Goal: Obtain resource: Obtain resource

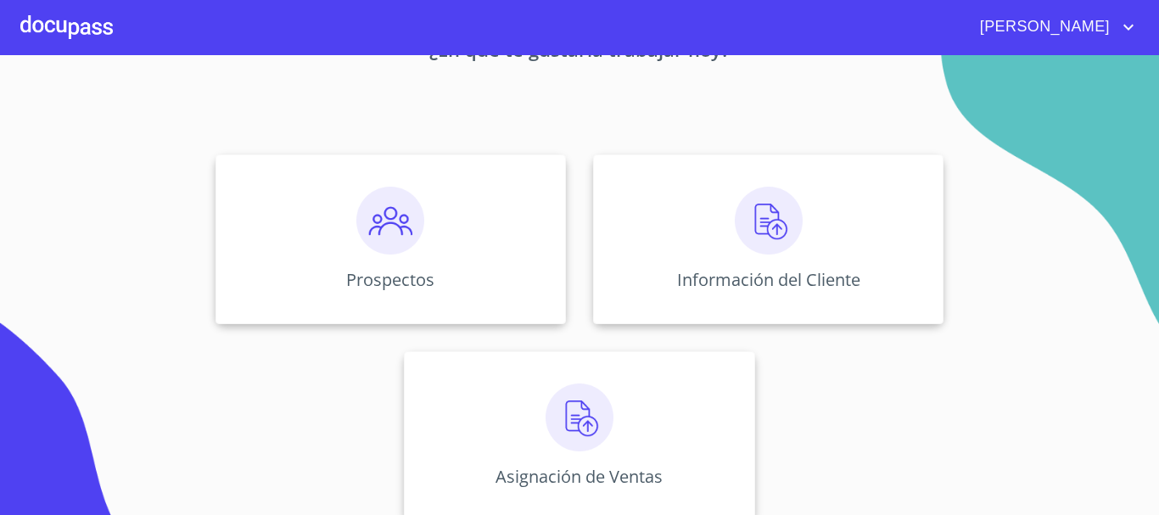
scroll to position [141, 0]
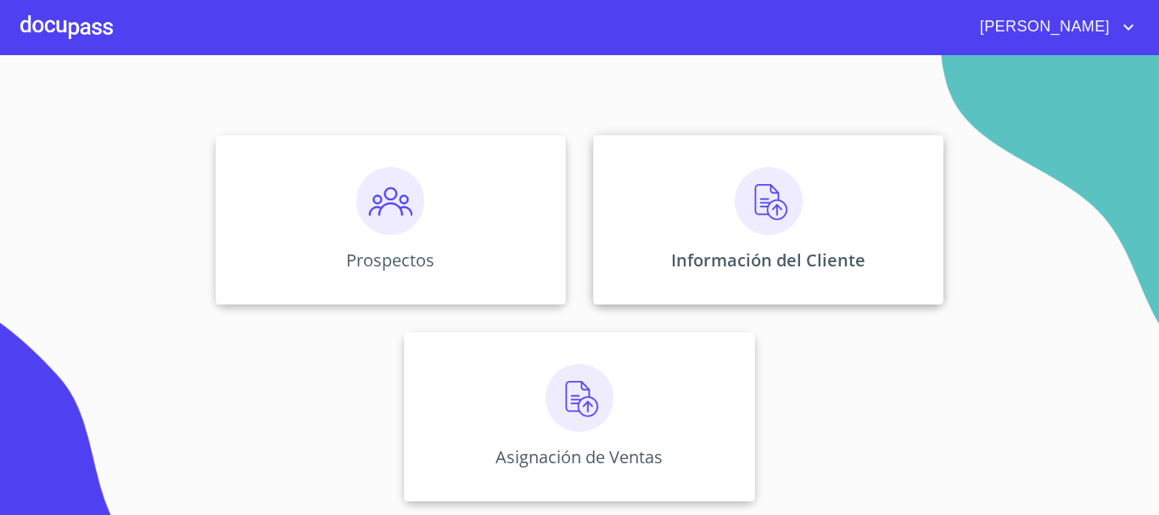
click at [735, 210] on img at bounding box center [769, 201] width 68 height 68
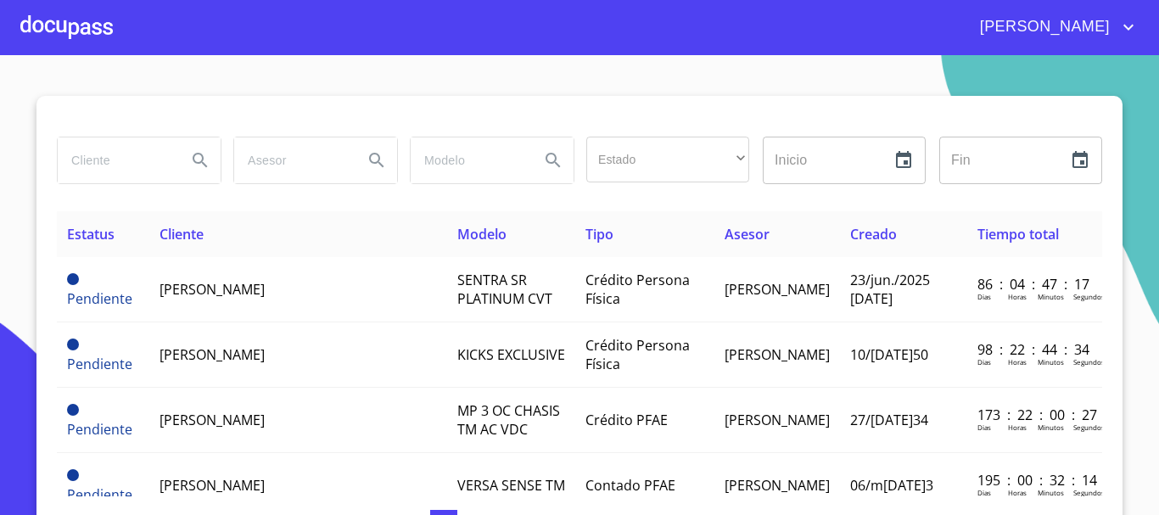
click at [126, 163] on input "search" at bounding box center [115, 161] width 115 height 46
type input "[PERSON_NAME]"
click at [190, 164] on icon "Search" at bounding box center [200, 160] width 20 height 20
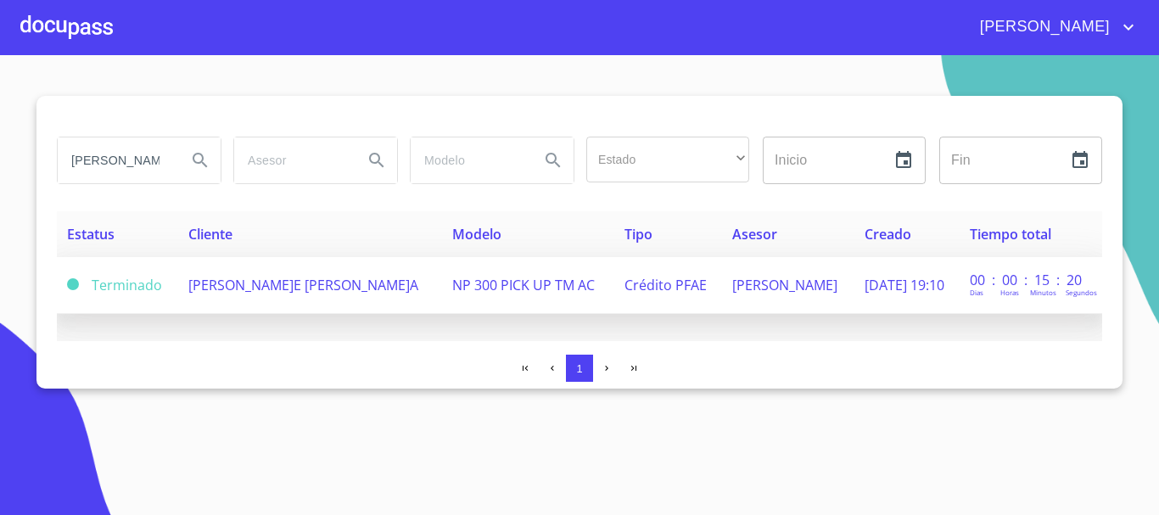
click at [561, 283] on td "NP 300 PICK UP TM AC" at bounding box center [527, 285] width 171 height 57
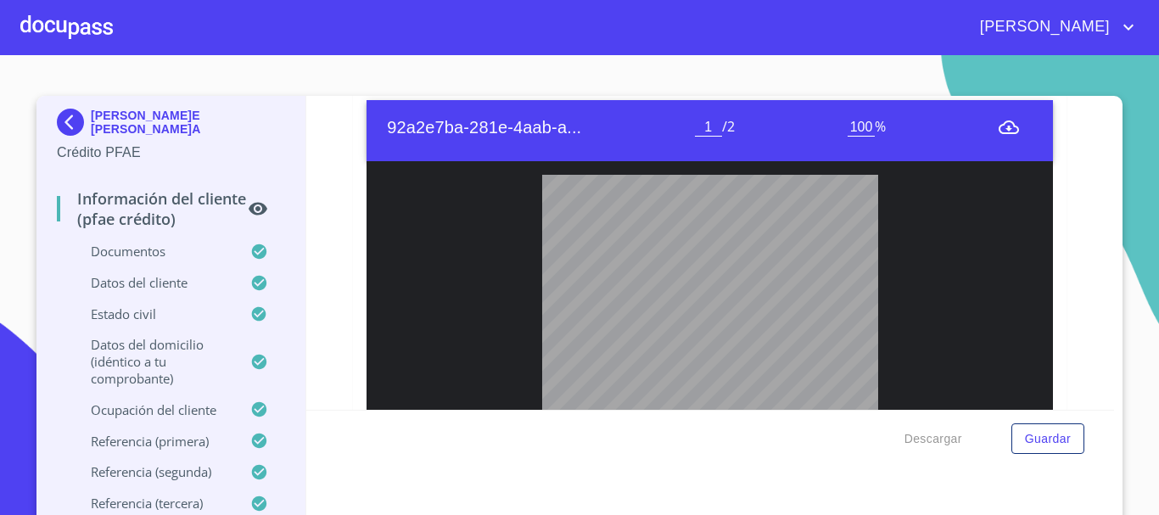
scroll to position [653, 0]
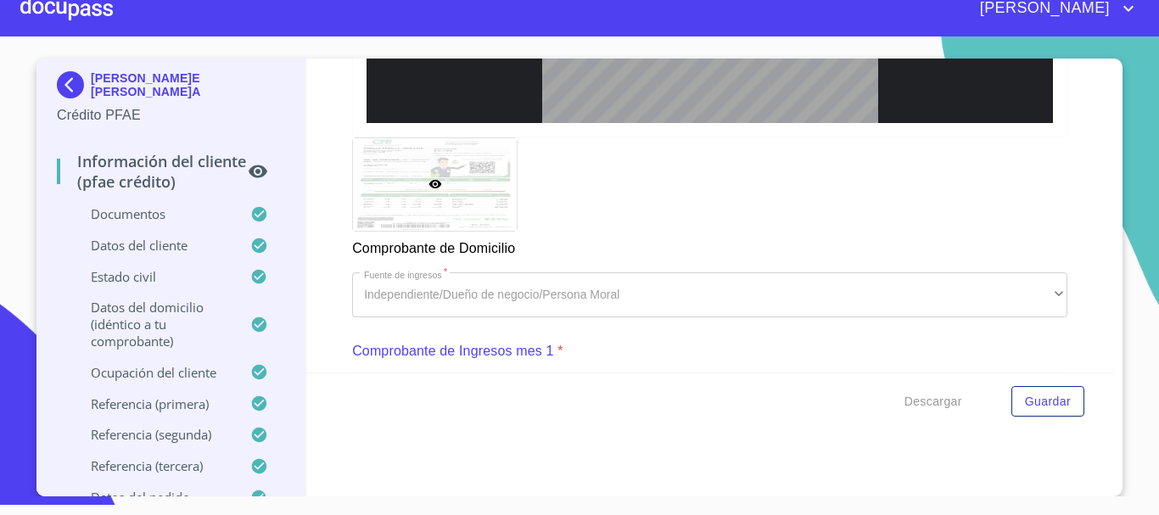
scroll to position [1052, 0]
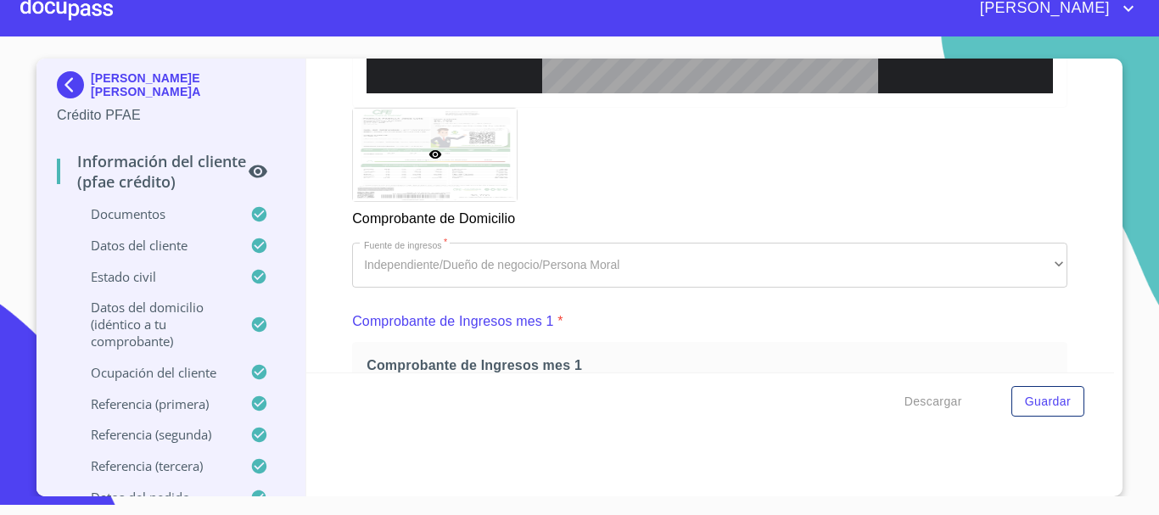
type input "2"
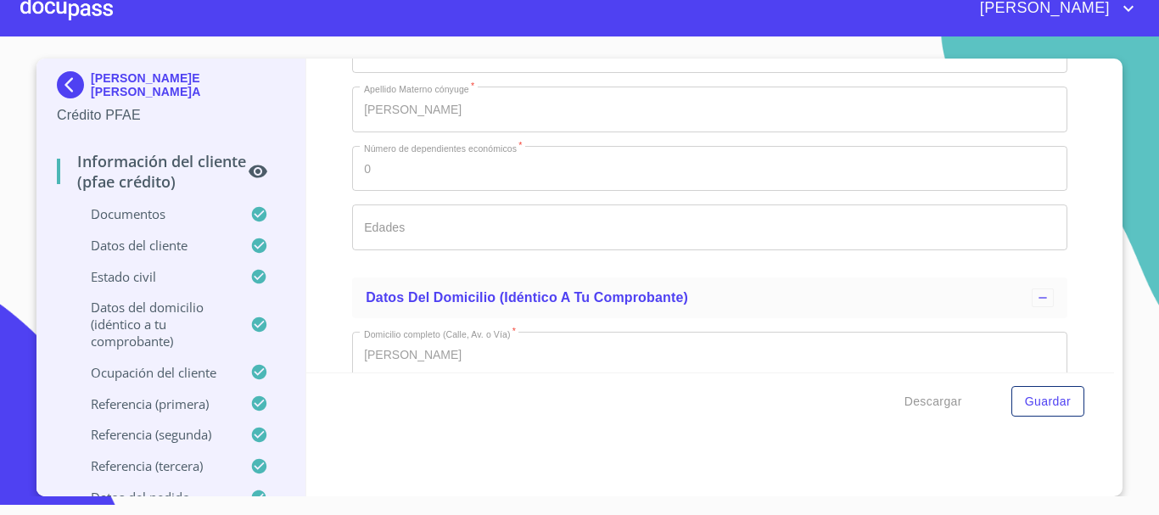
scroll to position [6399, 0]
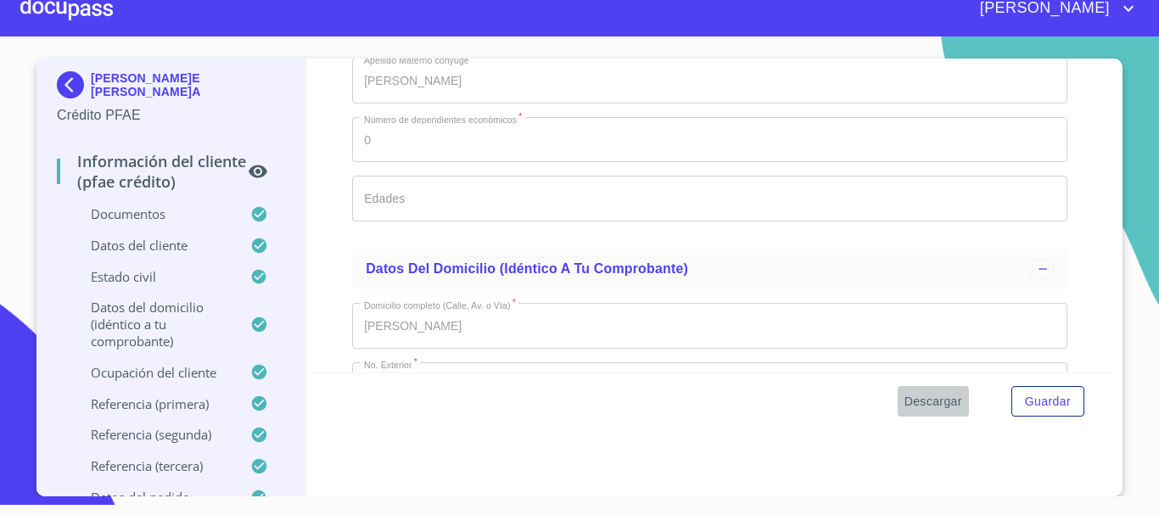
click at [926, 400] on span "Descargar" at bounding box center [934, 401] width 58 height 21
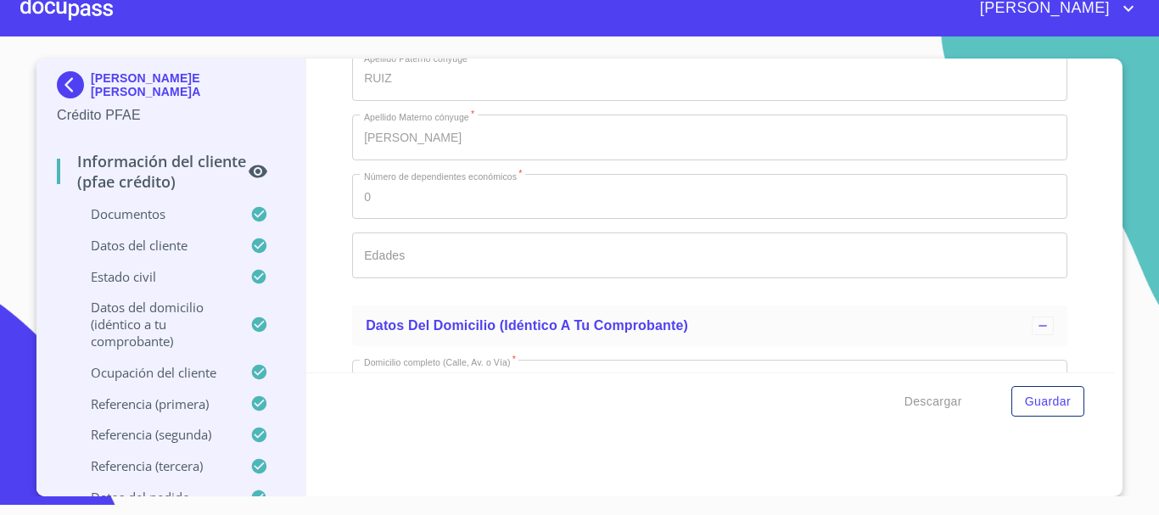
scroll to position [6314, 0]
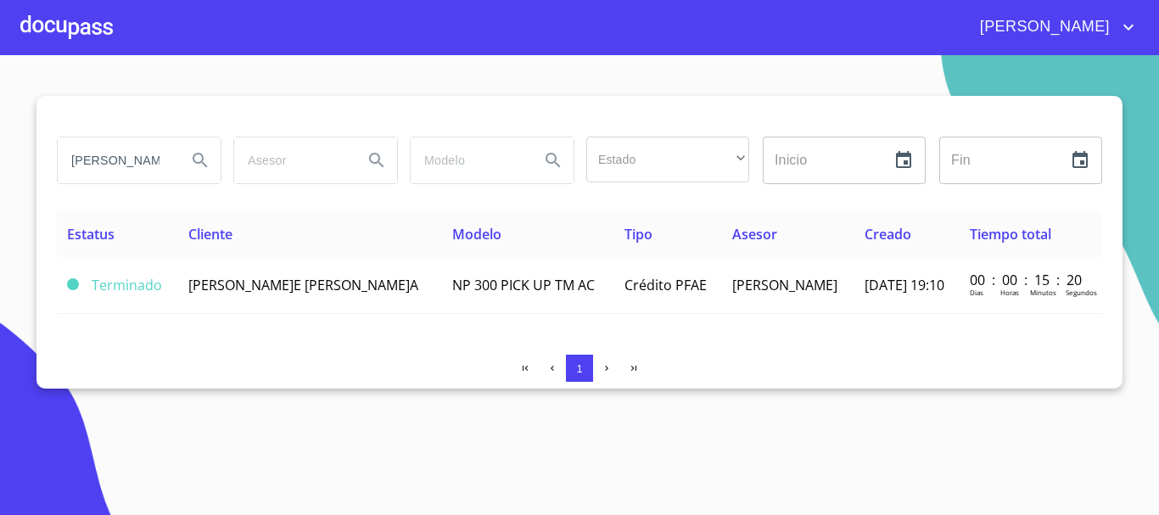
click at [170, 153] on input "[PERSON_NAME]" at bounding box center [115, 161] width 115 height 46
type input "p"
type input "[PERSON_NAME]"
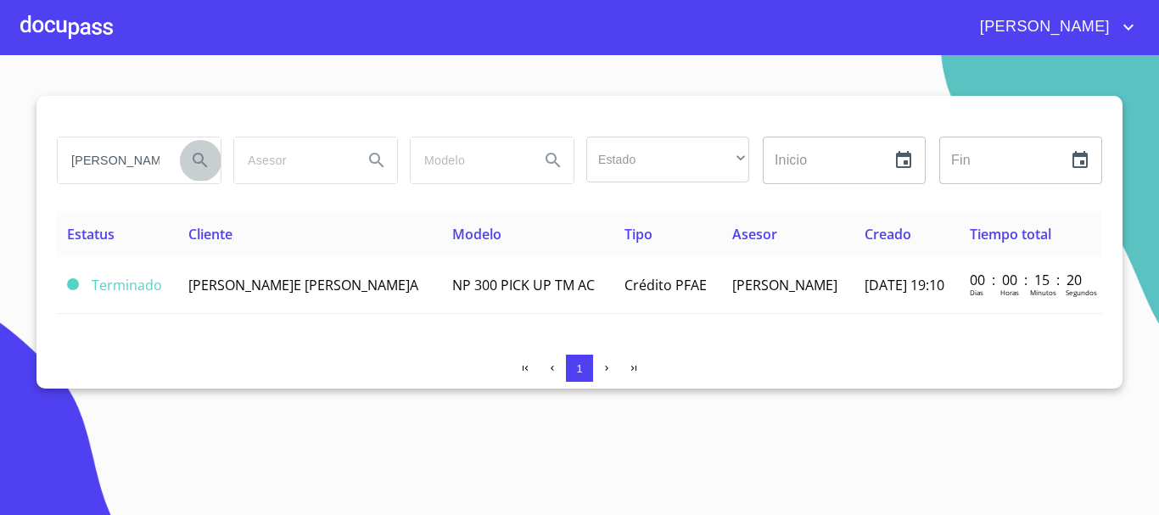
click at [199, 164] on icon "Search" at bounding box center [200, 160] width 20 height 20
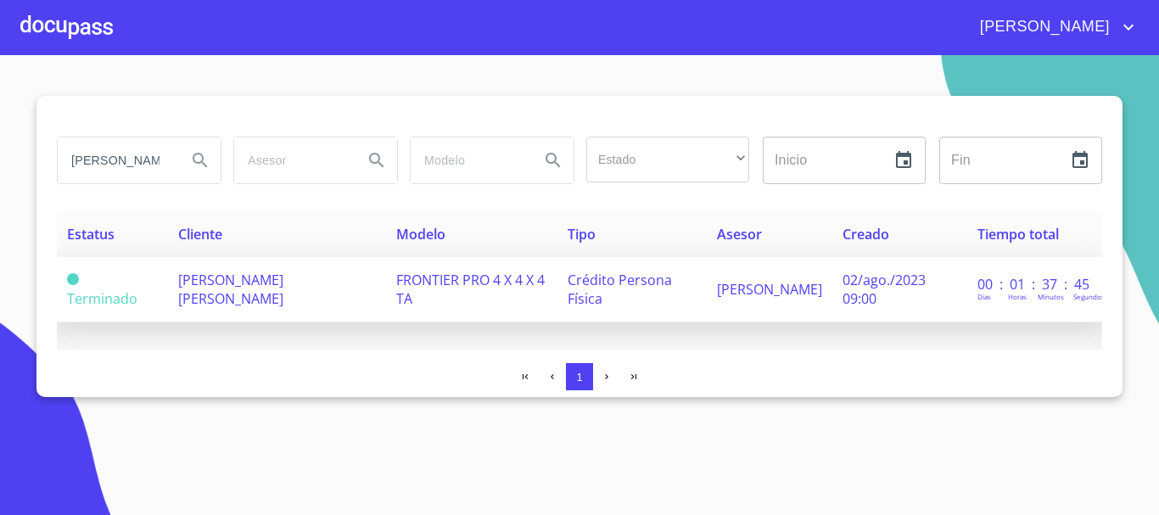
click at [476, 284] on span "FRONTIER PRO 4 X 4 X 4 TA" at bounding box center [470, 289] width 149 height 37
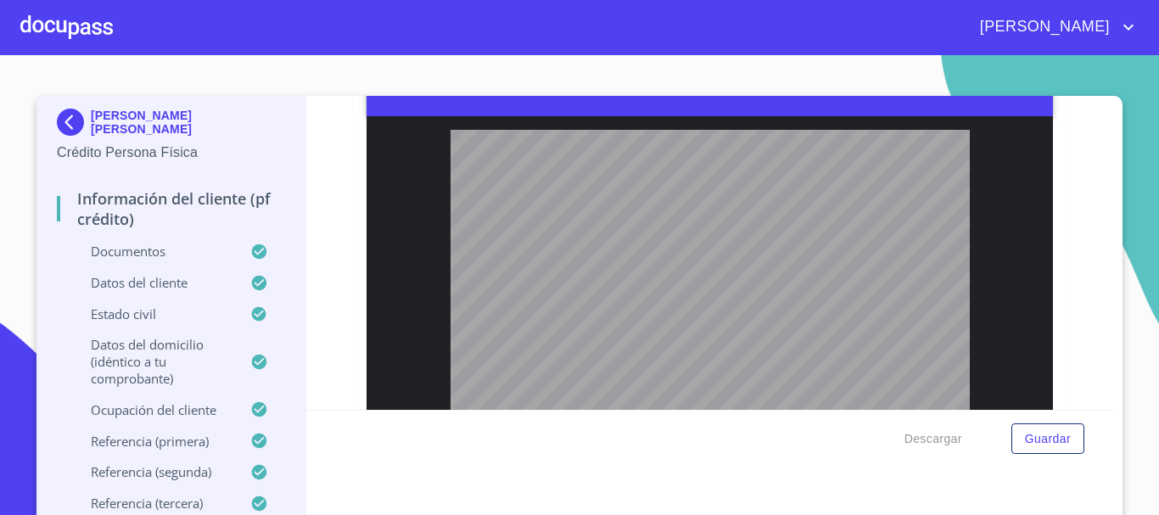
scroll to position [1443, 0]
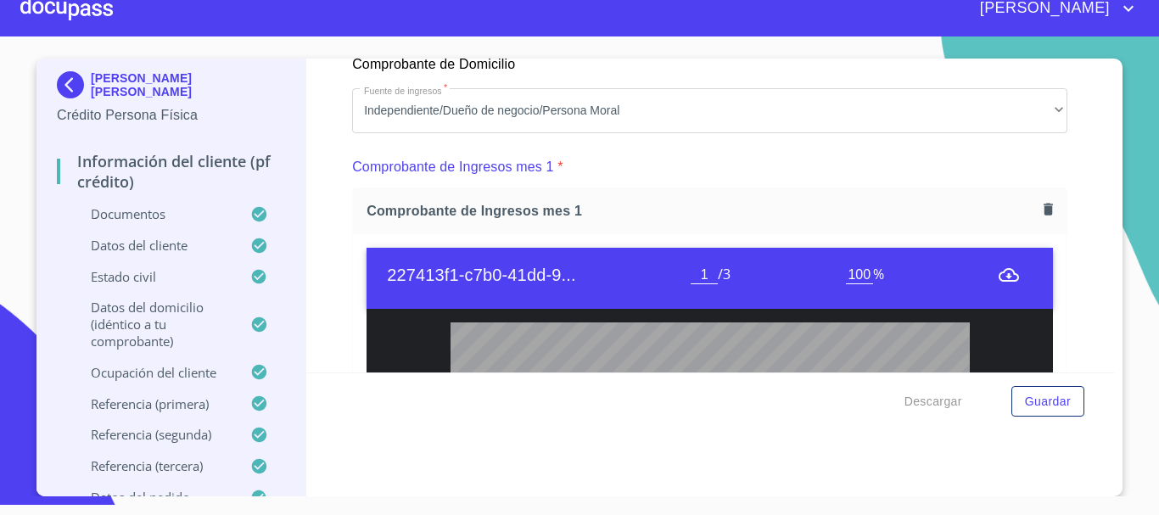
scroll to position [1372, 0]
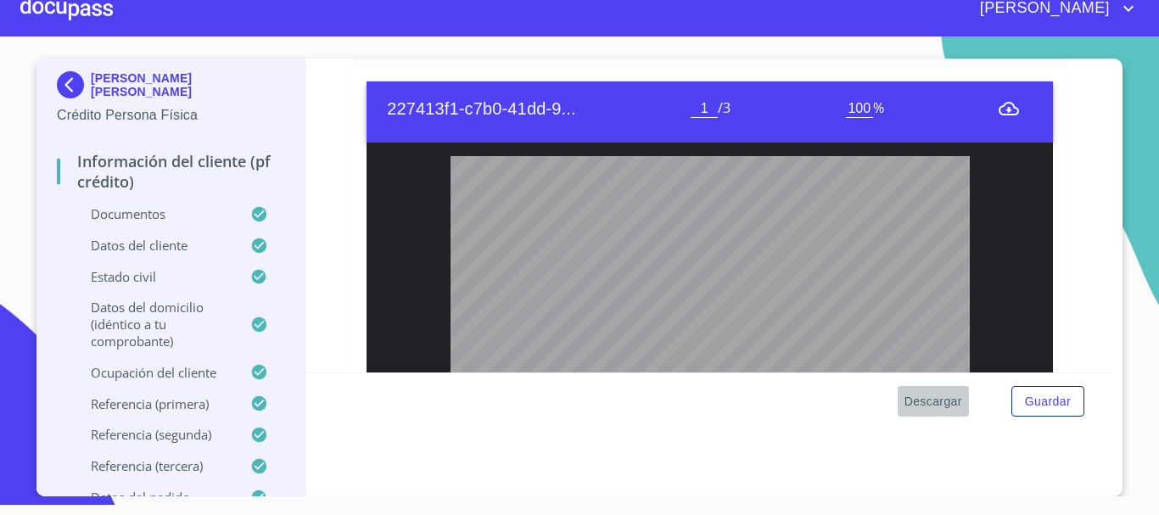
click at [935, 406] on span "Descargar" at bounding box center [934, 401] width 58 height 21
